Goal: Task Accomplishment & Management: Manage account settings

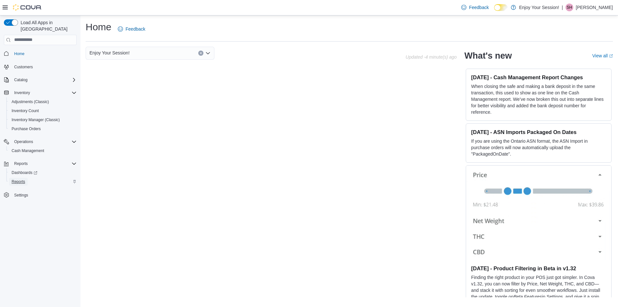
click at [13, 179] on span "Reports" at bounding box center [19, 181] width 14 height 5
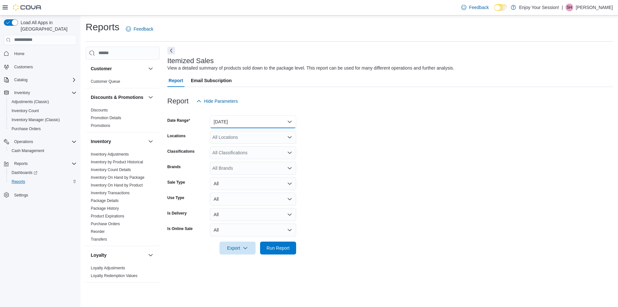
click at [292, 119] on button "Yesterday" at bounding box center [253, 121] width 86 height 13
click at [291, 121] on button "Yesterday" at bounding box center [253, 121] width 86 height 13
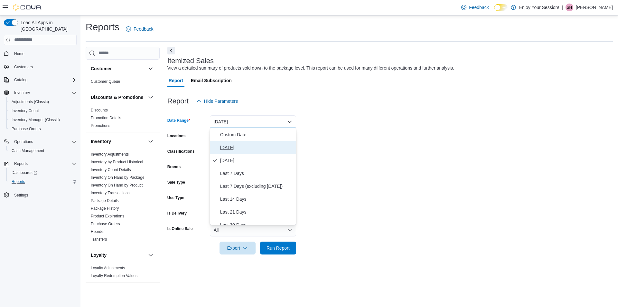
click at [235, 149] on span "Today" at bounding box center [256, 148] width 73 height 8
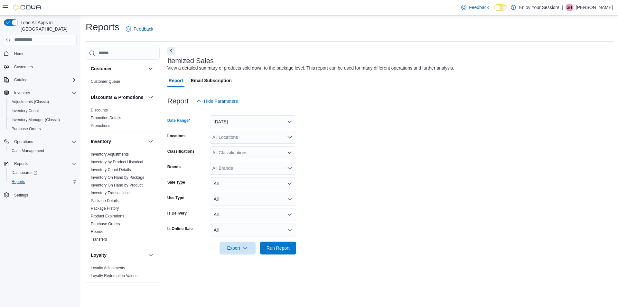
click at [291, 138] on icon "Open list of options" at bounding box center [289, 137] width 5 height 5
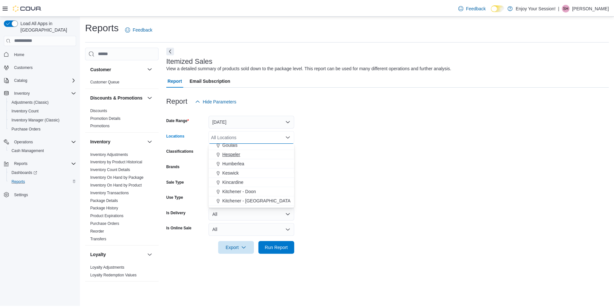
scroll to position [64, 0]
click at [231, 168] on span "Elliot Lake" at bounding box center [234, 168] width 21 height 6
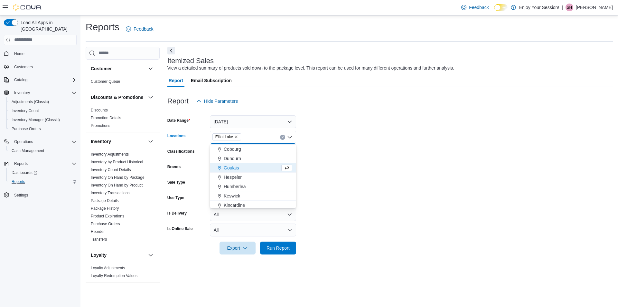
click at [531, 175] on form "Date Range Today Locations Elliot Lake Combo box. Selected. Elliot Lake. Press …" at bounding box center [391, 181] width 446 height 147
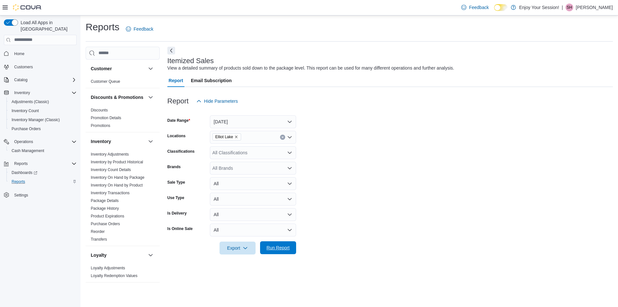
click at [288, 249] on span "Run Report" at bounding box center [278, 247] width 23 height 6
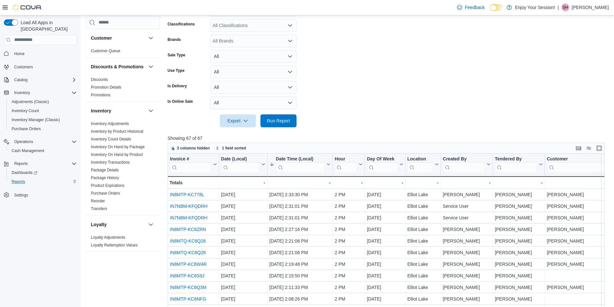
scroll to position [129, 0]
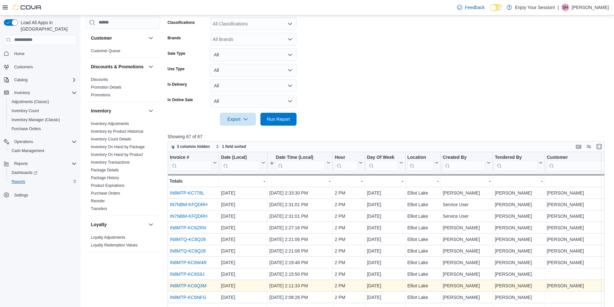
click at [204, 286] on link "IN8MTP-KC6Q3M" at bounding box center [188, 285] width 37 height 5
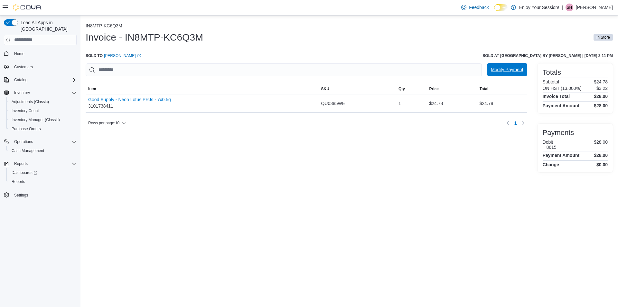
click at [499, 72] on span "Modify Payment" at bounding box center [507, 69] width 32 height 6
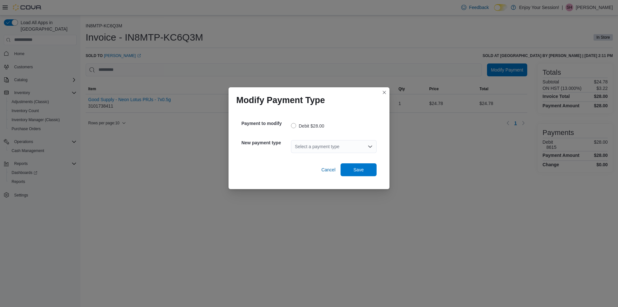
click at [369, 146] on icon "Open list of options" at bounding box center [371, 147] width 4 height 2
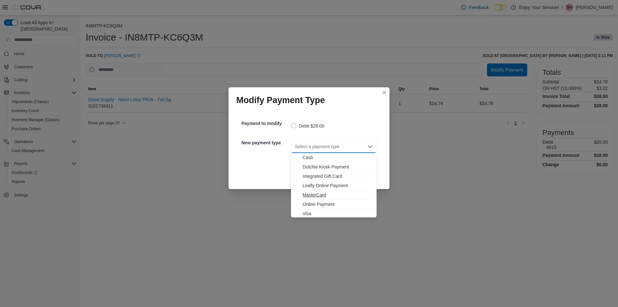
click at [309, 195] on span "MasterCard" at bounding box center [338, 195] width 70 height 6
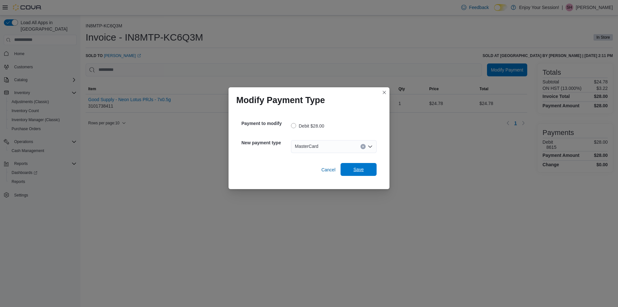
click at [375, 172] on button "Save" at bounding box center [359, 169] width 36 height 13
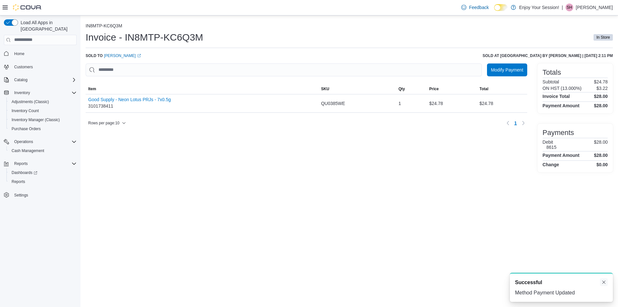
click at [605, 282] on button "Dismiss toast" at bounding box center [604, 282] width 8 height 8
